Goal: Transaction & Acquisition: Download file/media

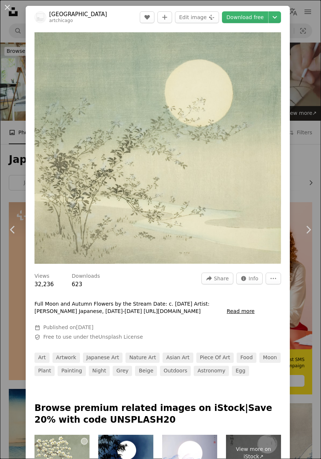
scroll to position [556, 0]
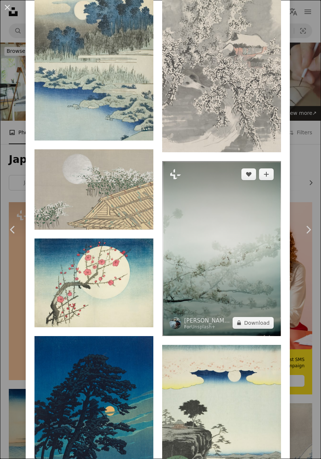
click at [265, 231] on img at bounding box center [221, 248] width 119 height 174
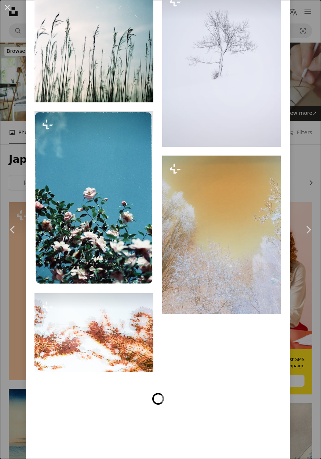
scroll to position [1800, 0]
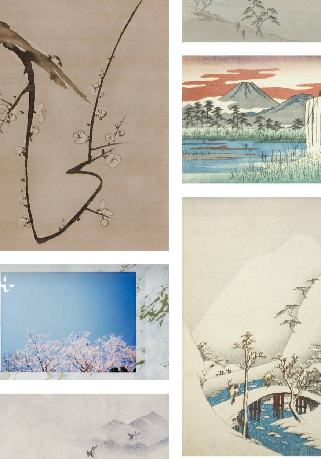
scroll to position [3646, 0]
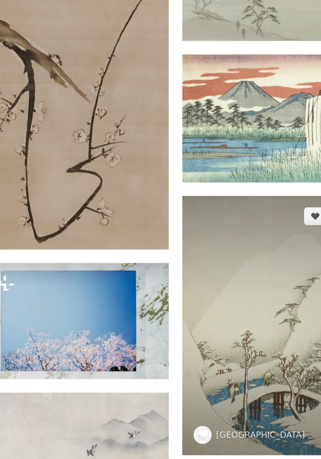
click at [175, 216] on img at bounding box center [221, 213] width 119 height 168
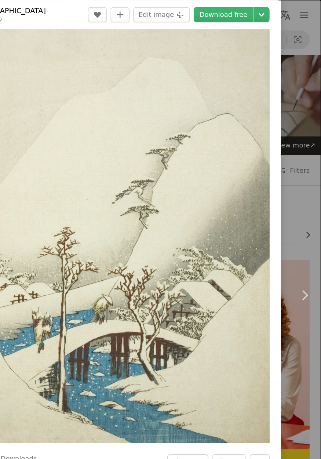
scroll to position [41, 0]
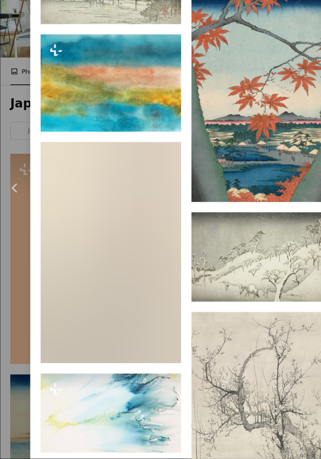
scroll to position [4540, 0]
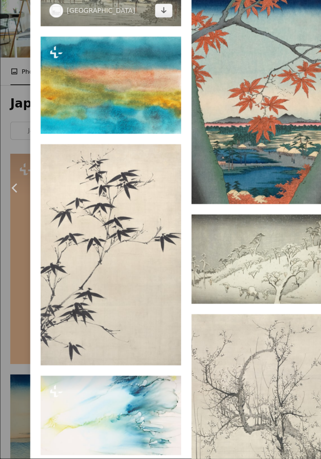
click at [86, 92] on img at bounding box center [93, 54] width 119 height 76
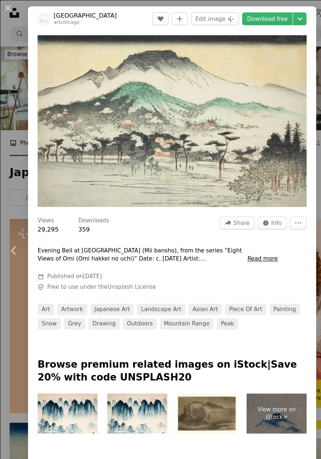
click at [250, 18] on link "Download free" at bounding box center [245, 17] width 46 height 12
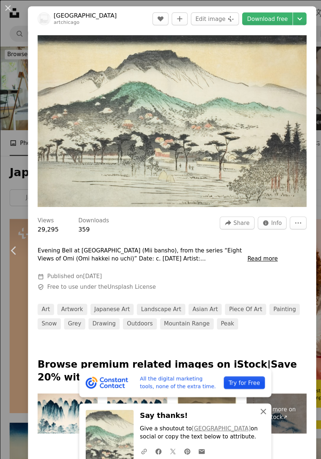
click at [244, 379] on icon "button" at bounding box center [241, 376] width 5 height 5
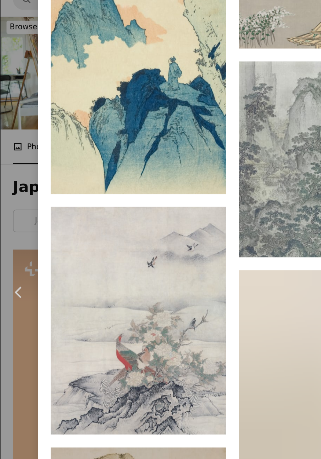
scroll to position [5891, 0]
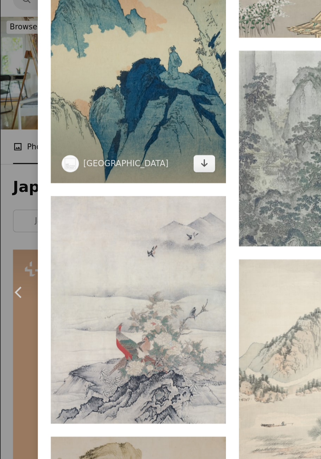
click at [132, 155] on img at bounding box center [93, 70] width 119 height 172
click at [136, 144] on icon "Download" at bounding box center [138, 141] width 5 height 5
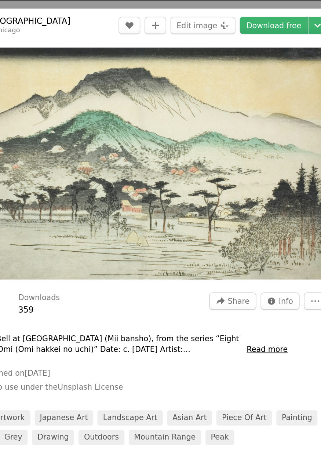
click at [246, 18] on link "Download free" at bounding box center [245, 17] width 46 height 12
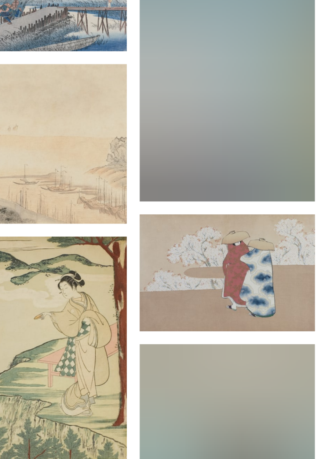
scroll to position [6765, 0]
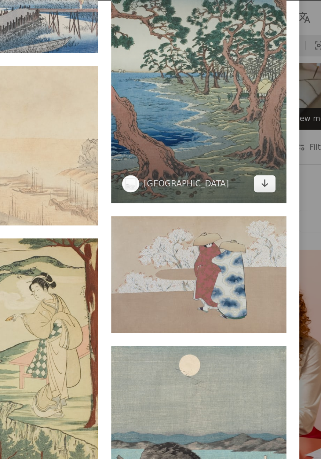
click at [251, 138] on img at bounding box center [221, 50] width 119 height 174
click at [269, 127] on icon "Download" at bounding box center [266, 124] width 5 height 5
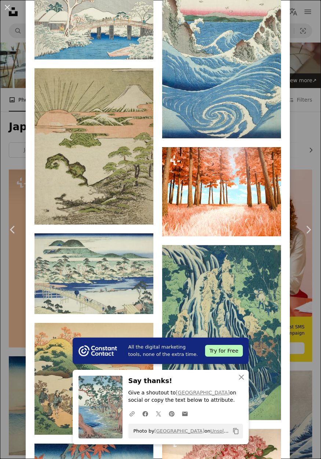
scroll to position [2516, 0]
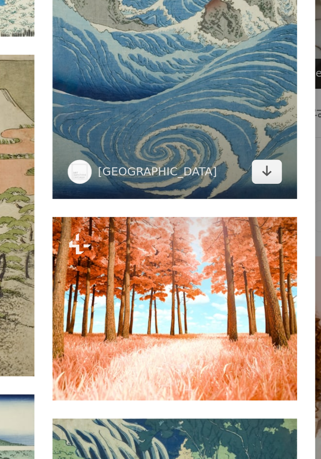
click at [258, 141] on img at bounding box center [221, 50] width 119 height 181
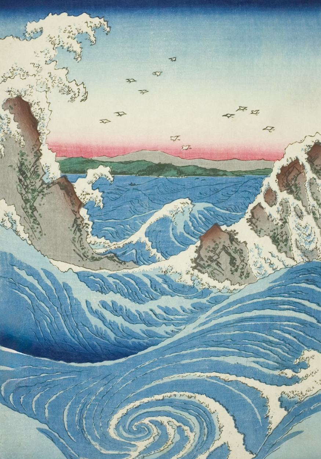
click at [304, 11] on img "Zoom out on this image" at bounding box center [160, 245] width 321 height 491
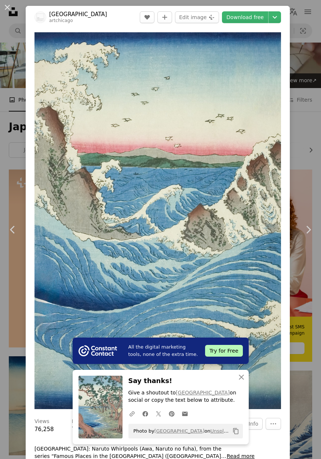
click at [249, 19] on link "Download free" at bounding box center [245, 17] width 46 height 12
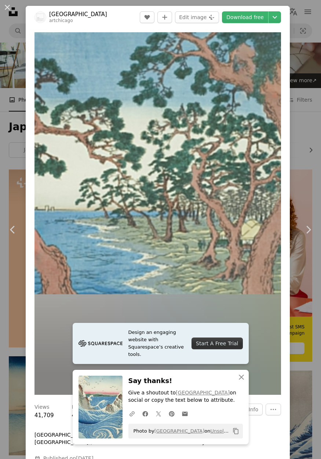
scroll to position [78, 0]
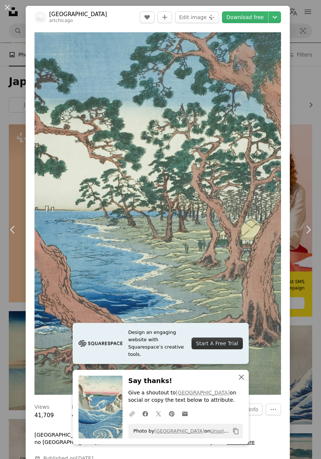
click at [244, 379] on icon "button" at bounding box center [241, 376] width 5 height 5
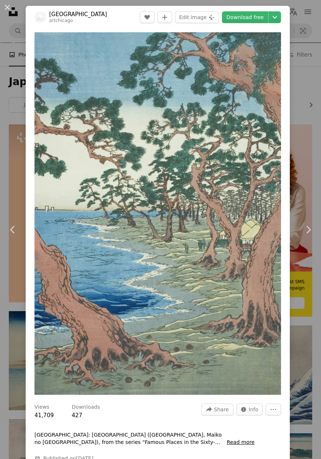
click at [244, 387] on icon "button" at bounding box center [241, 384] width 5 height 5
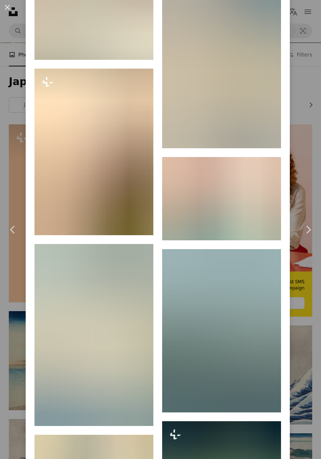
scroll to position [4478, 0]
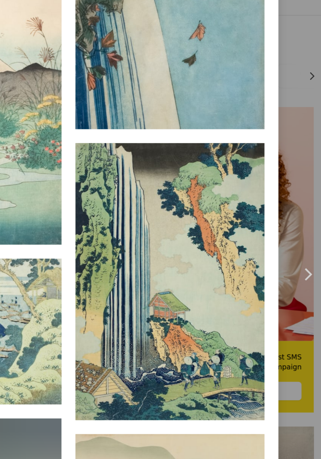
scroll to position [6613, 0]
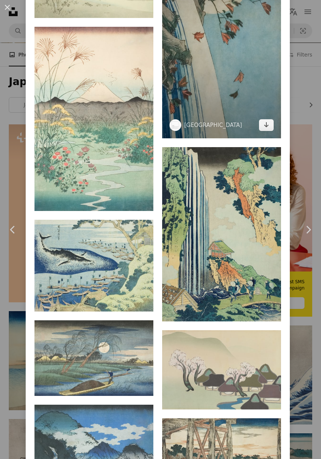
click at [232, 139] on img at bounding box center [221, 36] width 119 height 206
click at [269, 127] on icon "Download" at bounding box center [266, 124] width 5 height 5
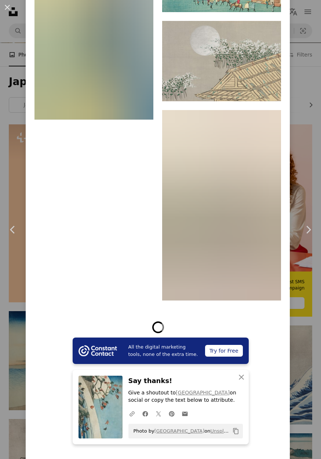
scroll to position [8835, 0]
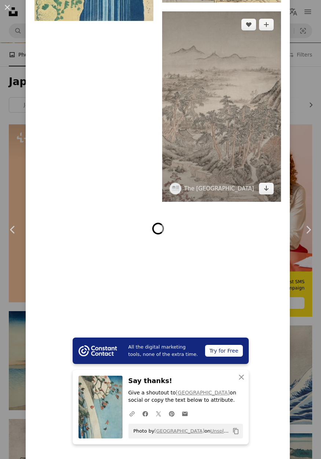
click at [253, 201] on img at bounding box center [221, 106] width 119 height 190
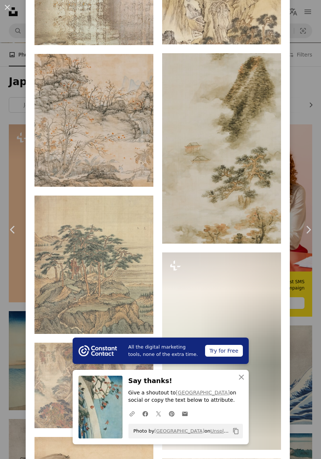
scroll to position [2720, 0]
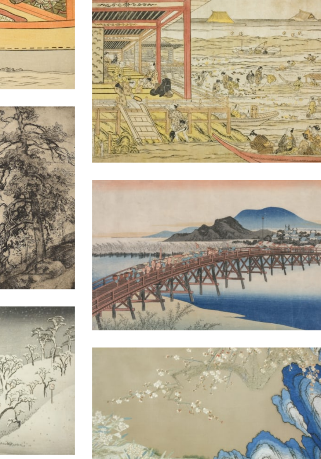
scroll to position [14114, 0]
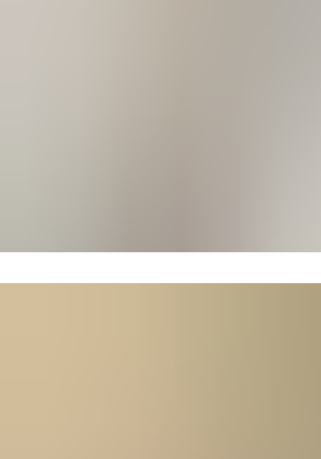
scroll to position [1593, 0]
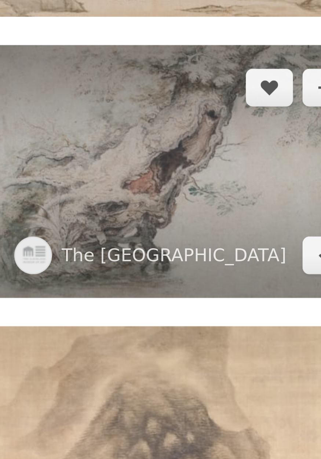
click at [107, 153] on img at bounding box center [93, 118] width 119 height 78
click at [136, 146] on icon "Download" at bounding box center [138, 143] width 5 height 5
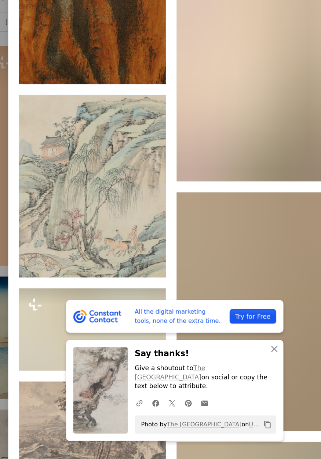
scroll to position [3062, 0]
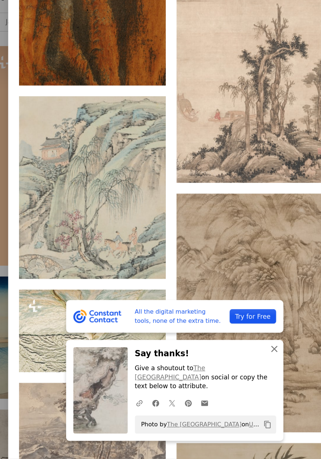
click at [244, 372] on icon "button" at bounding box center [241, 369] width 5 height 5
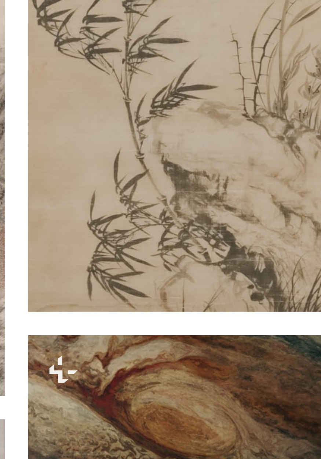
scroll to position [3368, 0]
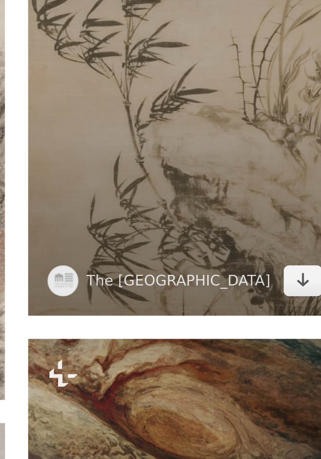
click at [244, 339] on img at bounding box center [221, 240] width 119 height 201
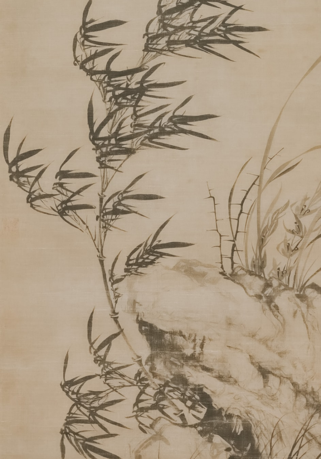
scroll to position [72, 0]
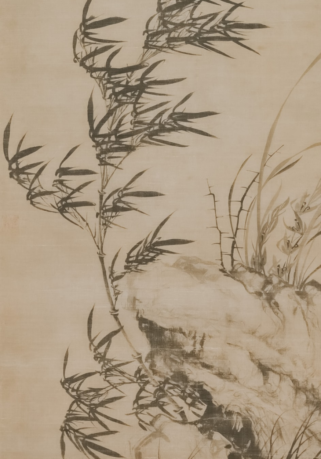
click at [304, 11] on img "Zoom out on this image" at bounding box center [160, 200] width 321 height 544
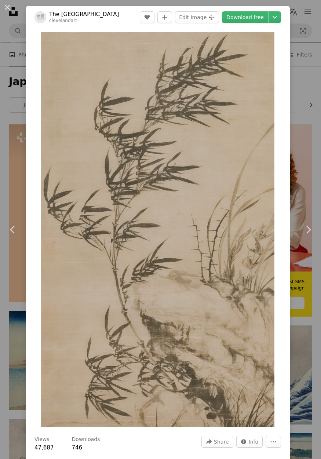
click at [254, 18] on link "Download free" at bounding box center [245, 17] width 46 height 12
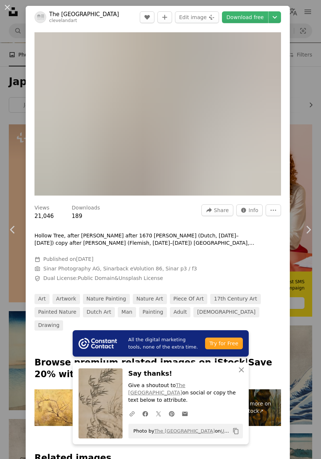
scroll to position [299, 0]
